Goal: Information Seeking & Learning: Understand process/instructions

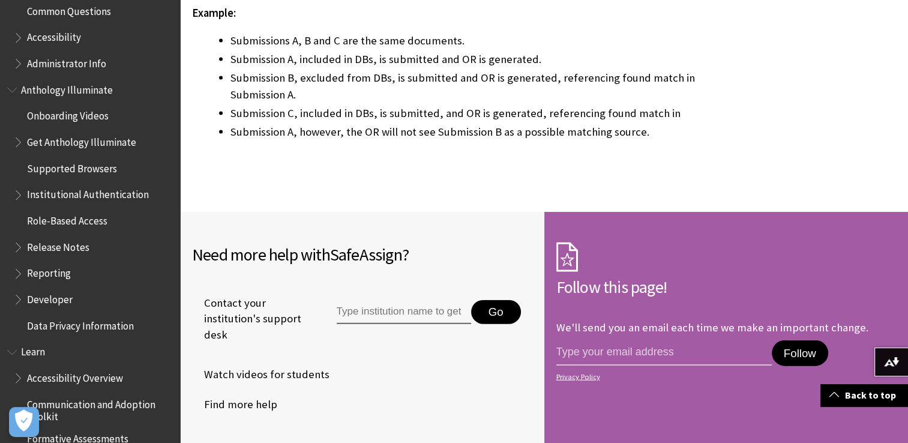
scroll to position [2871, 0]
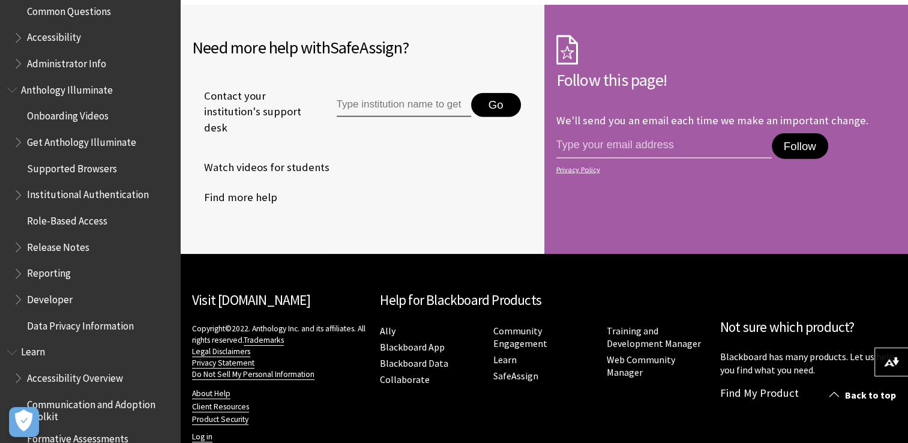
click at [380, 93] on input "Type institution name to get support" at bounding box center [404, 105] width 134 height 24
type input "centennial"
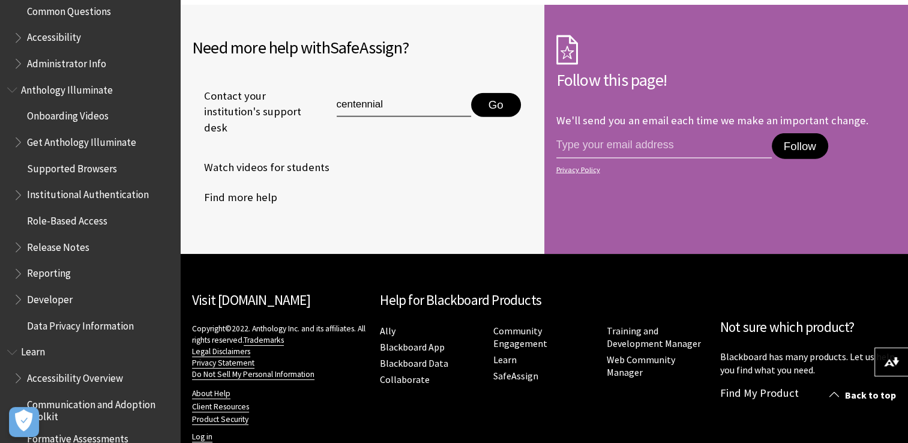
click at [493, 93] on button "Go" at bounding box center [496, 105] width 50 height 24
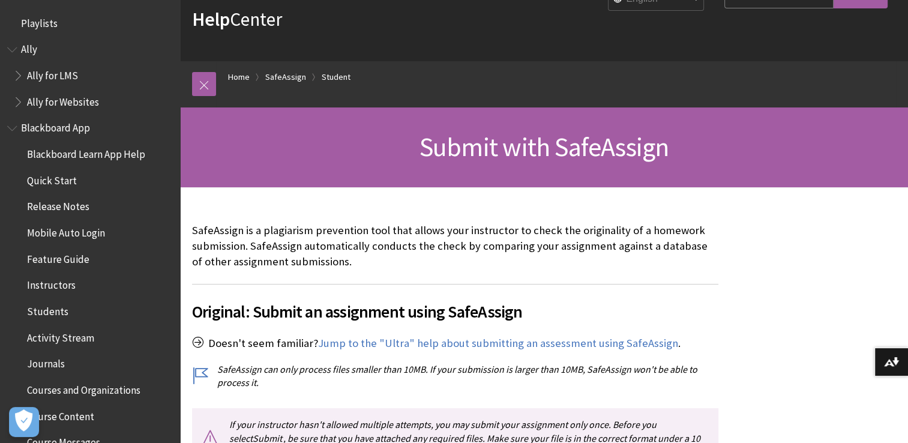
scroll to position [64, 0]
click at [326, 81] on link "Student" at bounding box center [336, 76] width 29 height 15
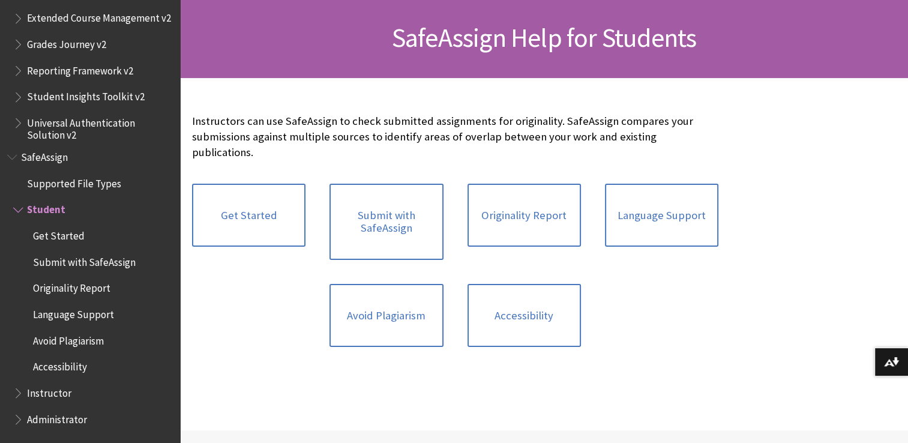
scroll to position [174, 0]
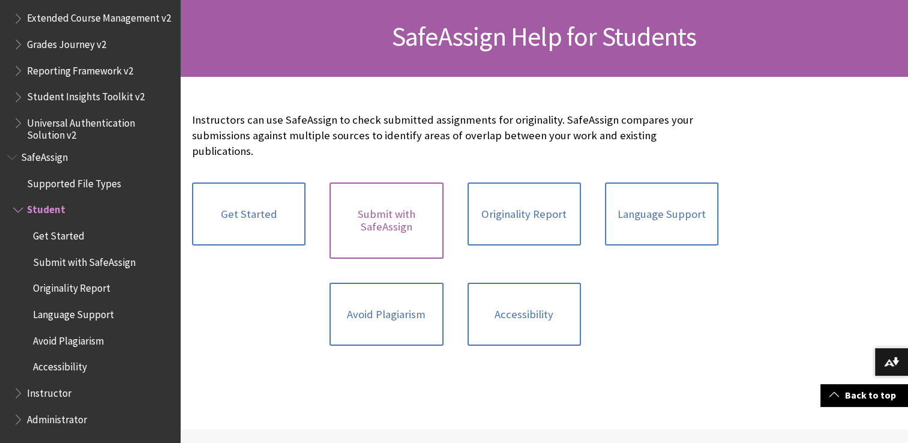
click at [377, 219] on link "Submit with SafeAssign" at bounding box center [385, 220] width 113 height 76
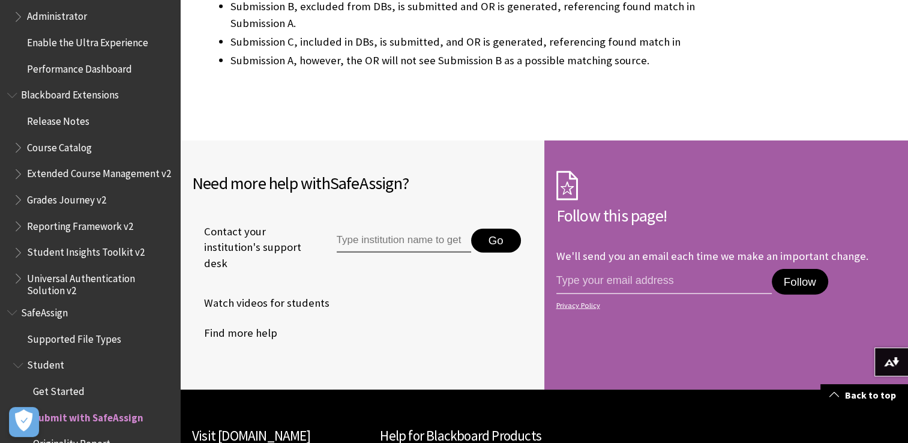
scroll to position [1221, 0]
click at [48, 395] on span "Get Started" at bounding box center [59, 387] width 52 height 16
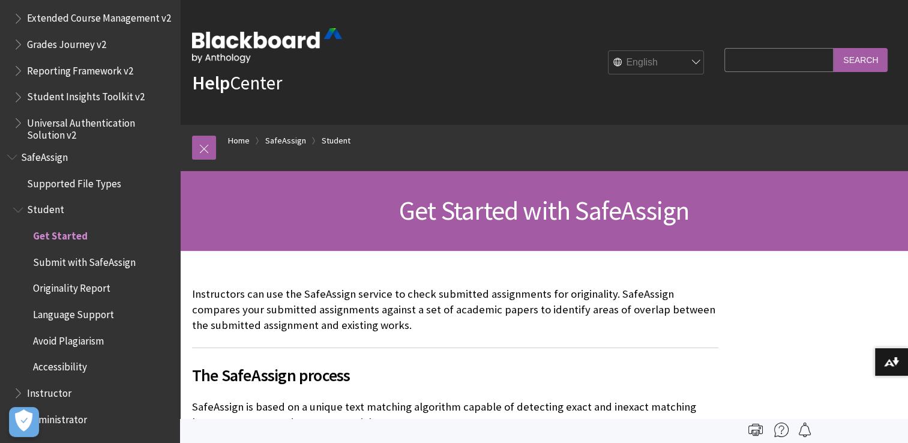
click at [401, 241] on div "Get Started with SafeAssign" at bounding box center [544, 211] width 728 height 80
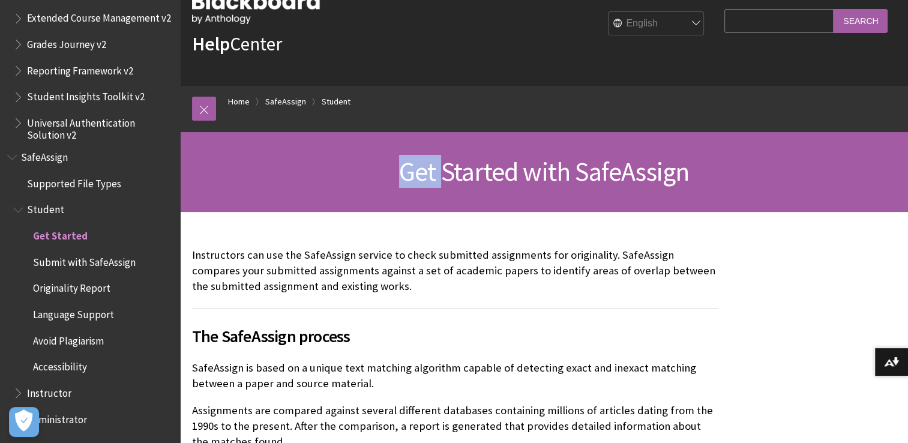
scroll to position [41, 0]
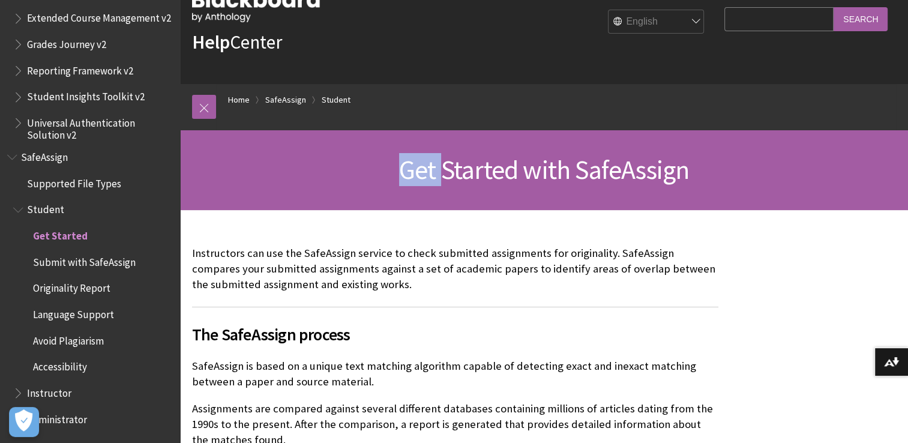
click at [113, 265] on span "Submit with SafeAssign" at bounding box center [84, 260] width 103 height 16
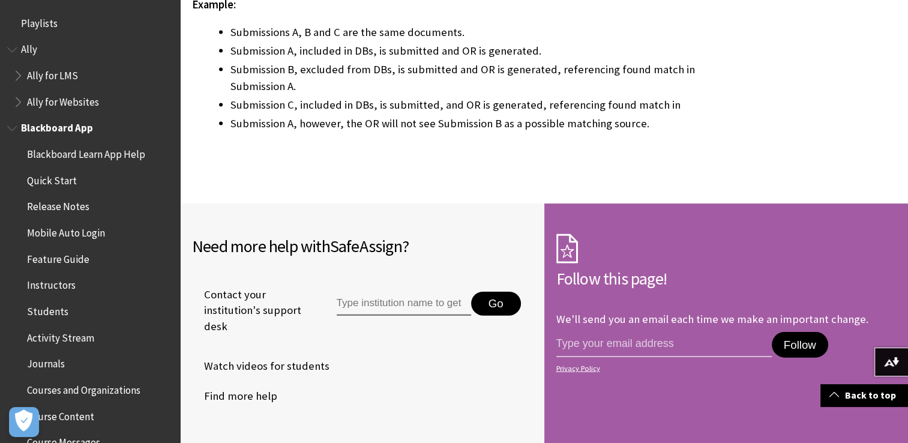
click at [55, 181] on span "Quick Start" at bounding box center [52, 178] width 50 height 16
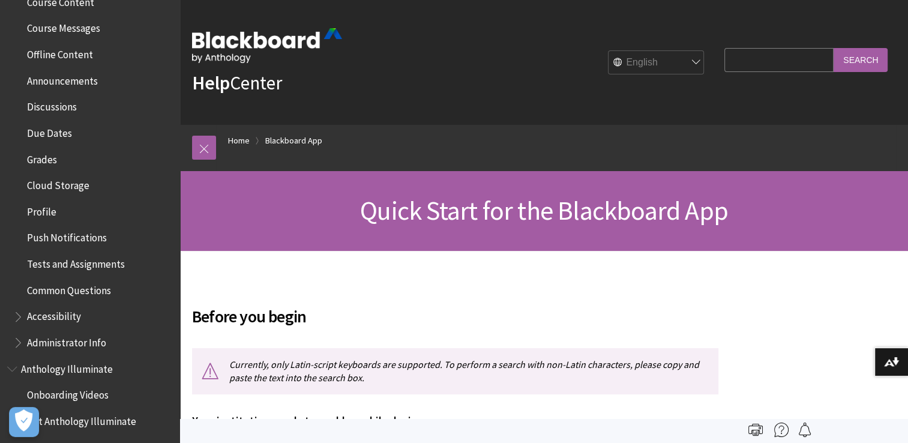
click at [779, 64] on input "Search Query" at bounding box center [778, 59] width 109 height 23
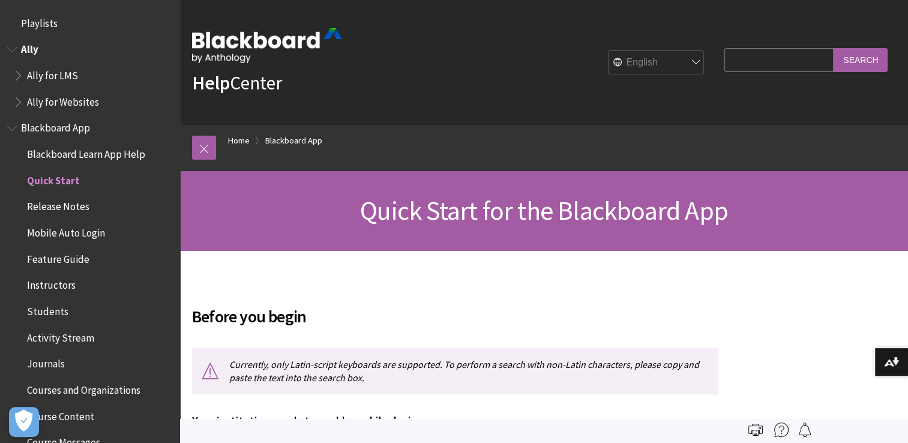
click at [34, 49] on span "Ally" at bounding box center [29, 48] width 17 height 16
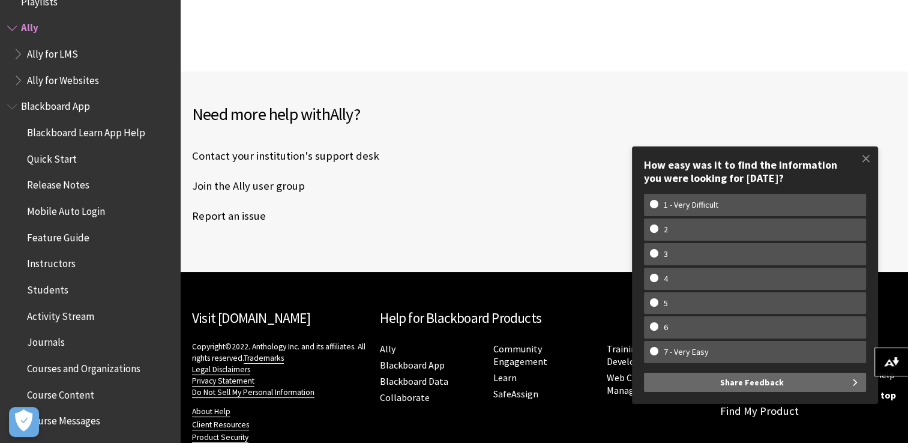
scroll to position [583, 0]
click at [62, 285] on span "Students" at bounding box center [47, 288] width 41 height 16
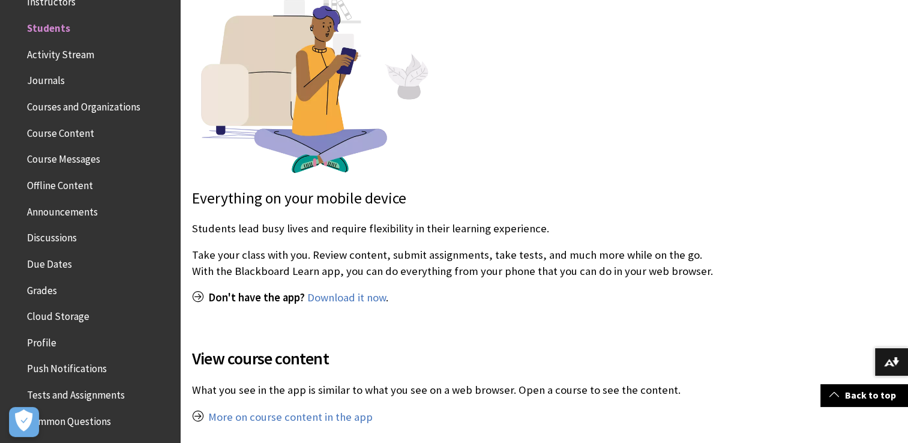
scroll to position [328, 0]
